Goal: Find specific page/section: Find specific page/section

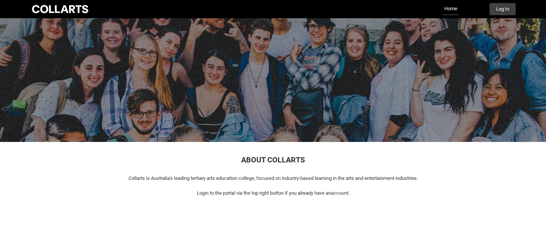
click at [247, 200] on div "ABOUT COLLARTS Collarts is Australia's leading tertiary arts education college,…" at bounding box center [272, 171] width 485 height 59
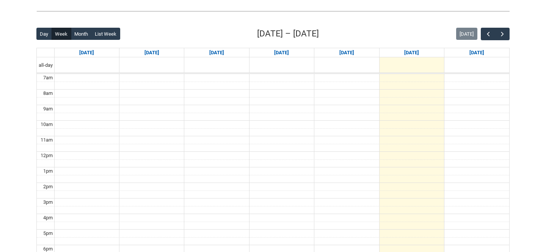
scroll to position [178, 0]
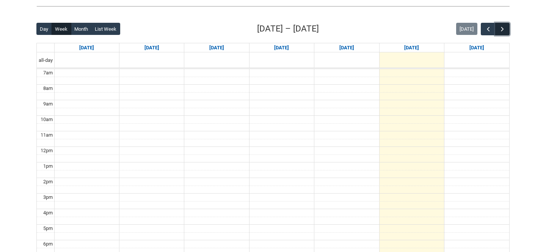
click at [495, 32] on button "button" at bounding box center [502, 29] width 14 height 13
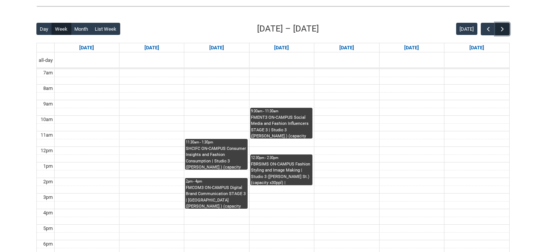
click at [495, 32] on button "button" at bounding box center [502, 29] width 14 height 13
